Goal: Information Seeking & Learning: Learn about a topic

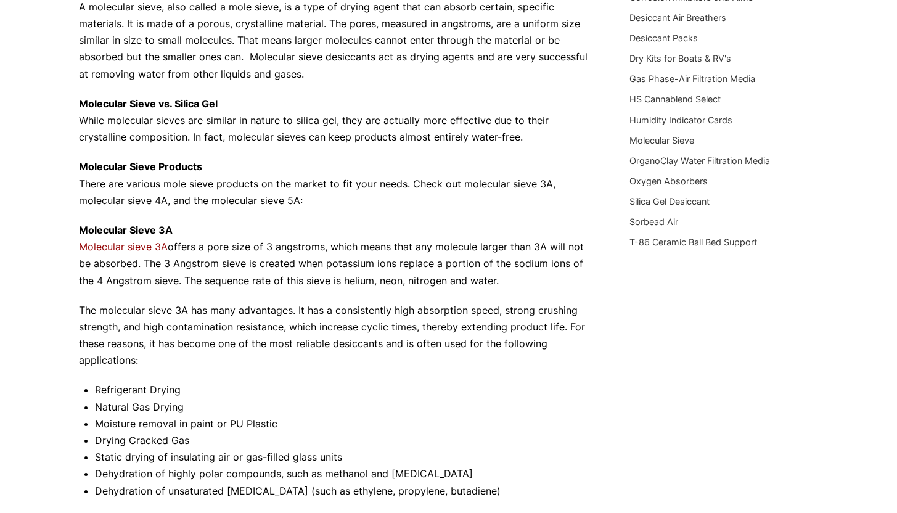
scroll to position [251, 0]
drag, startPoint x: 340, startPoint y: 280, endPoint x: 391, endPoint y: 284, distance: 51.9
click at [391, 284] on p "Molecular Sieve 3A Molecular sieve 3A offers a pore size of 3 angstroms, which …" at bounding box center [336, 255] width 514 height 67
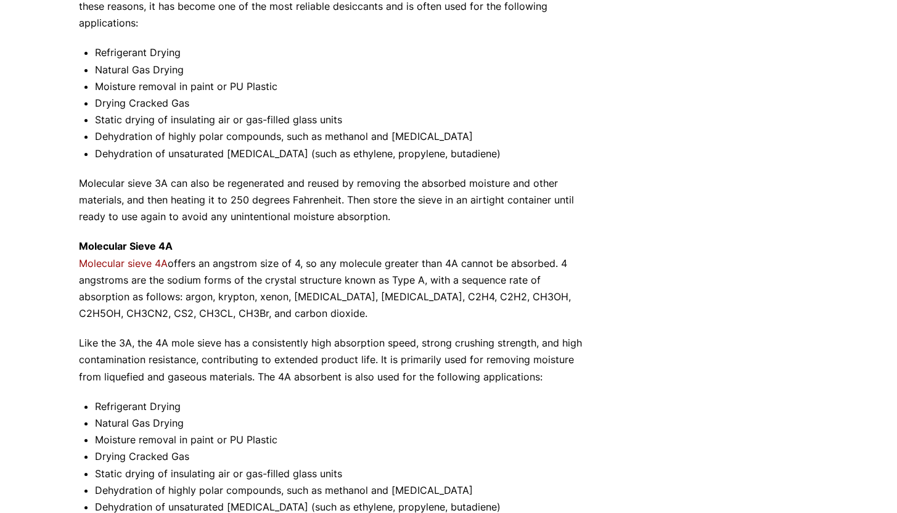
scroll to position [597, 0]
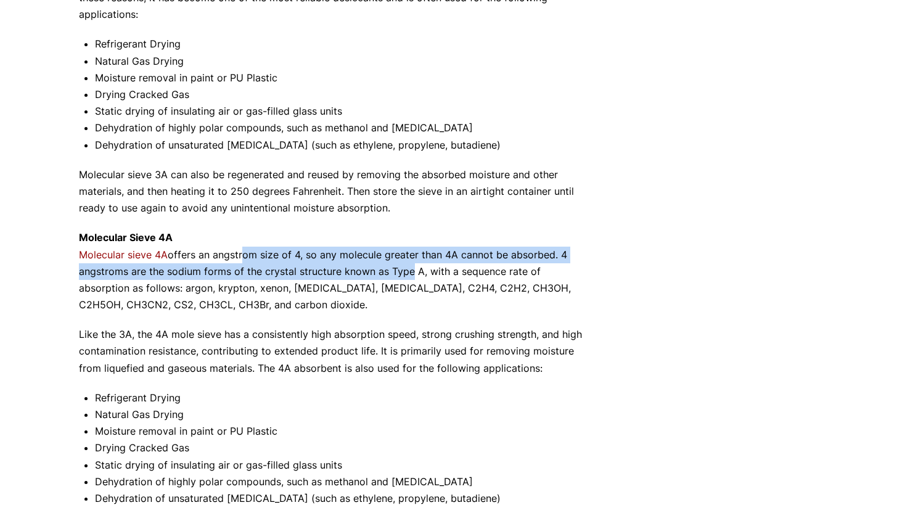
drag, startPoint x: 247, startPoint y: 257, endPoint x: 405, endPoint y: 269, distance: 158.9
click at [405, 269] on p "Molecular Sieve 4A Molecular sieve 4A offers an angstrom size of 4, so any mole…" at bounding box center [336, 271] width 514 height 84
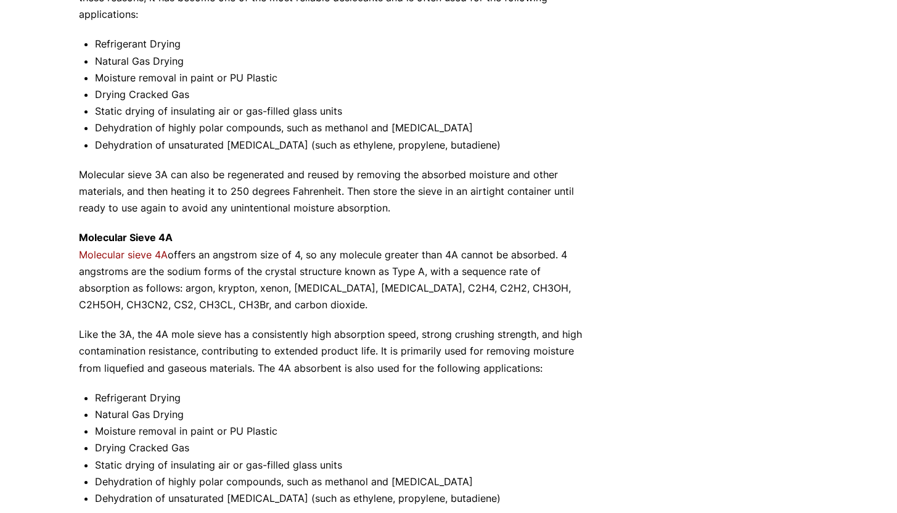
click at [351, 315] on div "Not all molecular sieves are created equal, and you want to be sure to get the …" at bounding box center [336, 230] width 514 height 1280
drag, startPoint x: 398, startPoint y: 272, endPoint x: 465, endPoint y: 276, distance: 67.3
click at [465, 276] on p "Molecular Sieve 4A Molecular sieve 4A offers an angstrom size of 4, so any mole…" at bounding box center [336, 271] width 514 height 84
click at [511, 296] on p "Molecular Sieve 4A Molecular sieve 4A offers an angstrom size of 4, so any mole…" at bounding box center [336, 271] width 514 height 84
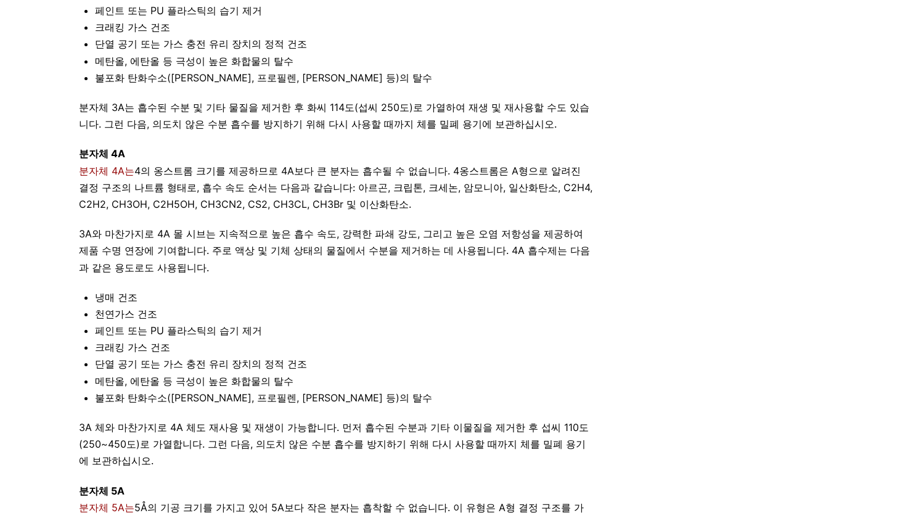
scroll to position [547, 0]
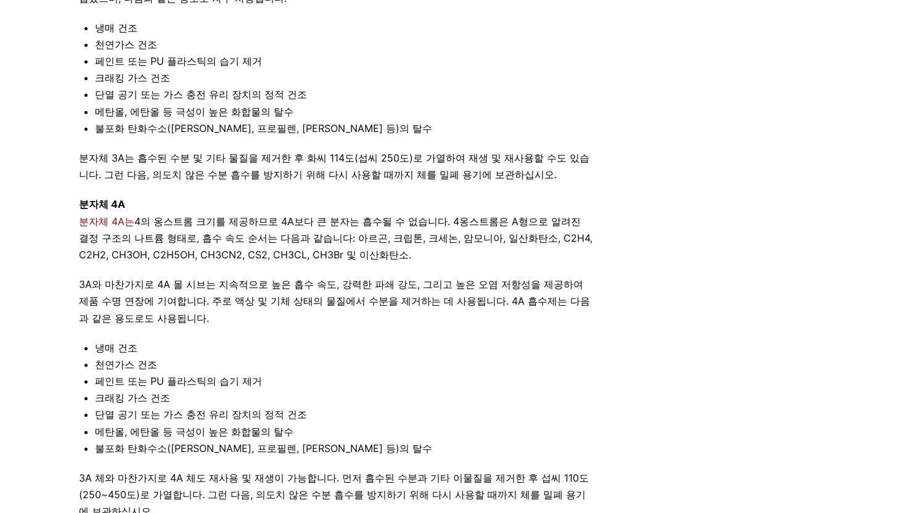
click at [617, 165] on div "분자체란 무엇인가: 3A, 4A 및 5A 티케이디지털 [DATE] 분자체 모든 분자체가 똑같이 만들어지는 것은 아니므로, 자신의 필요에 맞는 …" at bounding box center [449, 194] width 740 height 1218
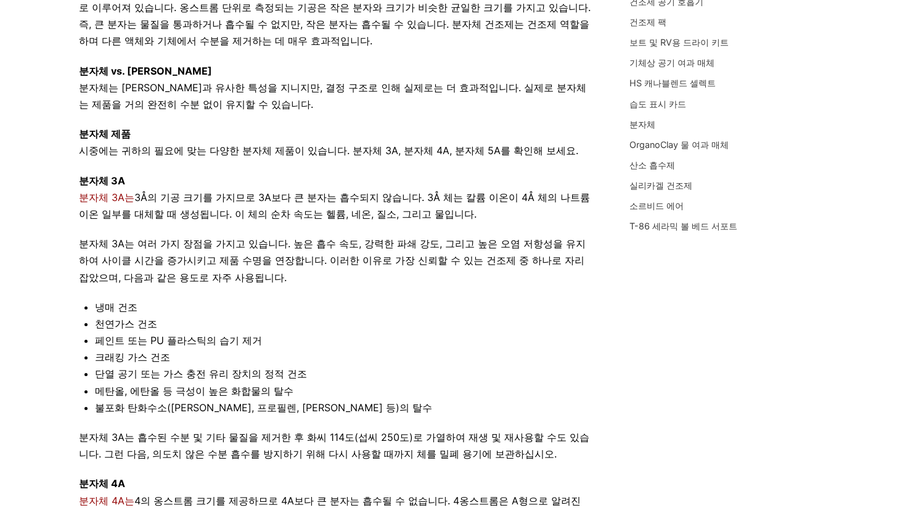
scroll to position [267, 0]
drag, startPoint x: 394, startPoint y: 213, endPoint x: 308, endPoint y: 206, distance: 86.6
click at [308, 206] on p "분자체 3A 분자체 3A는 3Å의 기공 크기를 가지므로 3A보다 큰 분자는 흡수되지 않습니다. 3Å 체는 칼륨 이온이 4Å 체의 나트륨 이온 …" at bounding box center [336, 198] width 514 height 51
click at [387, 217] on p "분자체 3A 분자체 3A는 3Å의 기공 크기를 가지므로 3A보다 큰 분자는 흡수되지 않습니다. 3Å 체는 칼륨 이온이 4Å 체의 나트륨 이온 …" at bounding box center [336, 198] width 514 height 51
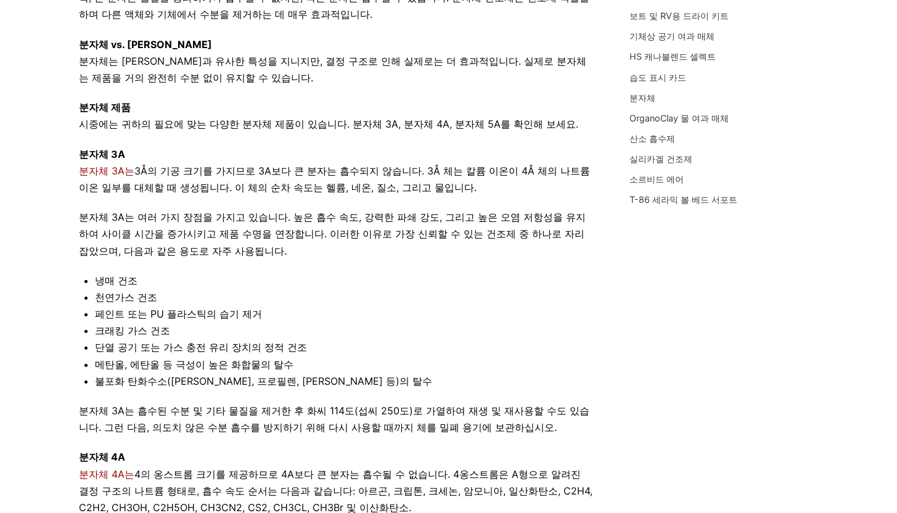
scroll to position [295, 0]
